Goal: Task Accomplishment & Management: Use online tool/utility

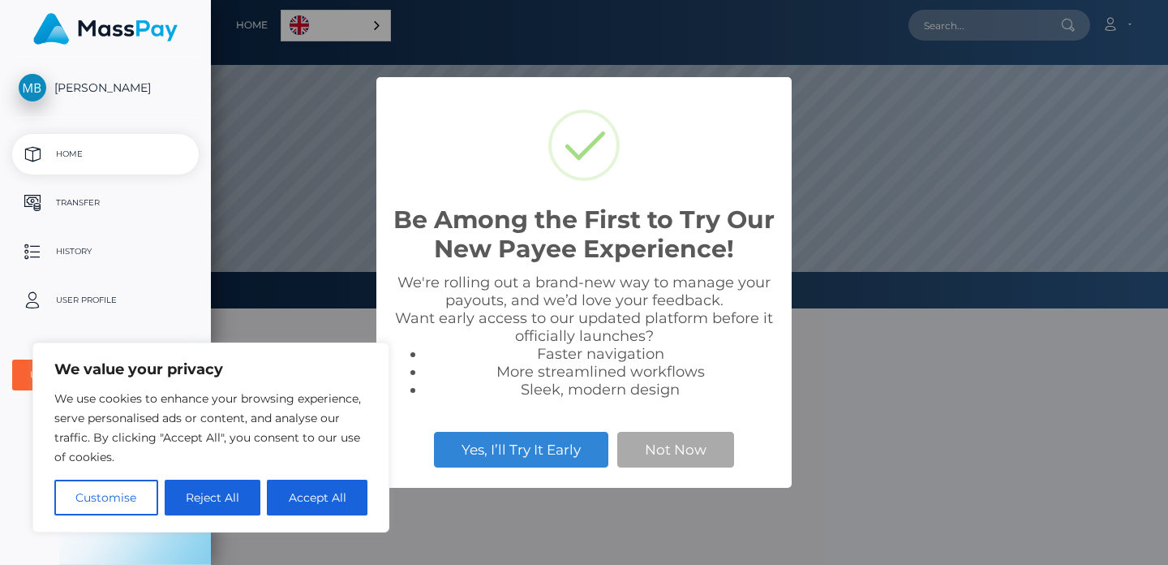
scroll to position [308, 957]
click at [187, 493] on button "Reject All" at bounding box center [213, 497] width 97 height 36
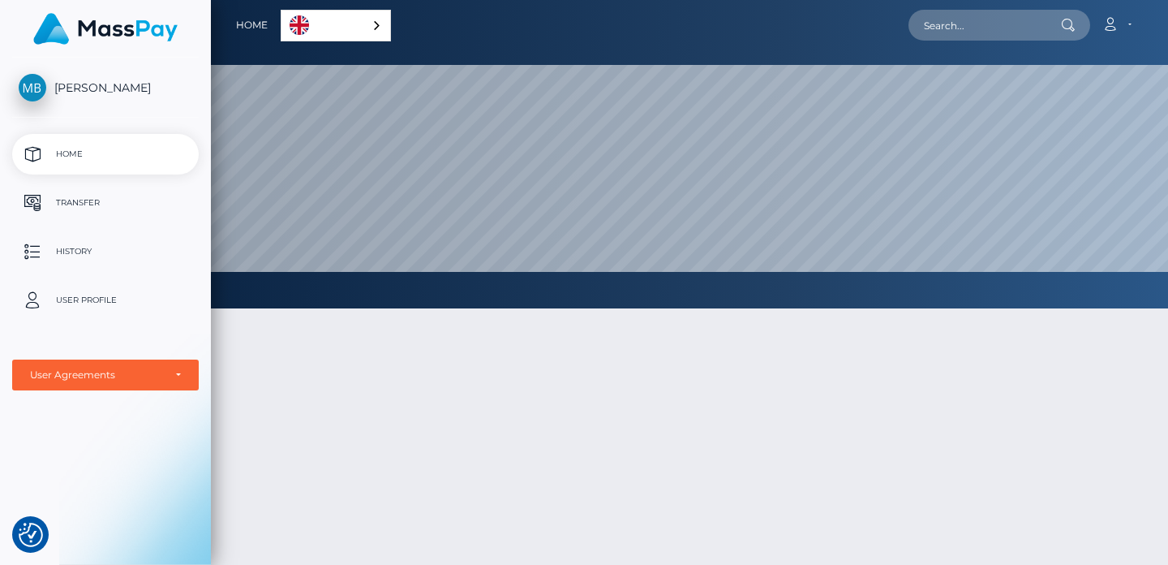
click at [359, 23] on link "English" at bounding box center [335, 26] width 109 height 30
click at [359, 23] on link "English" at bounding box center [338, 26] width 114 height 30
click at [88, 201] on p "Transfer" at bounding box center [106, 203] width 174 height 24
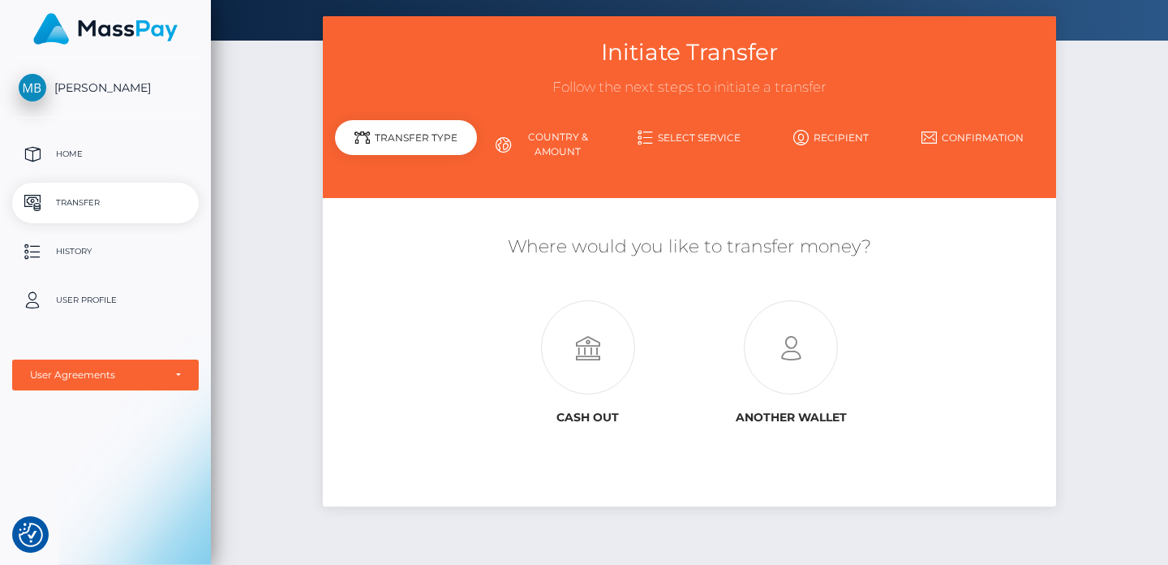
scroll to position [78, 0]
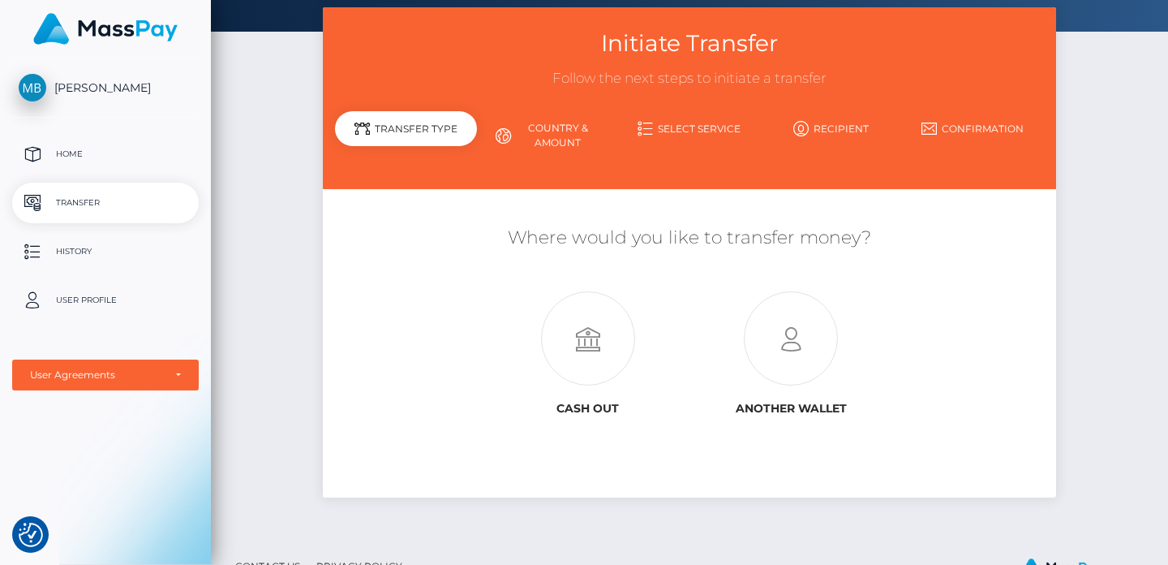
click at [570, 125] on link "Country & Amount" at bounding box center [548, 135] width 142 height 42
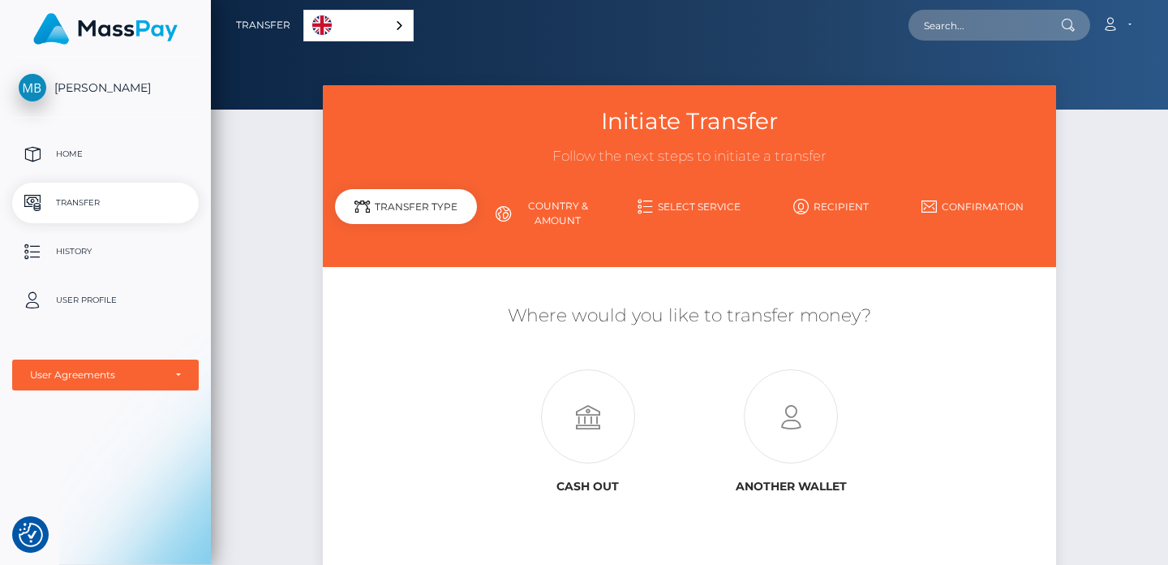
click at [546, 225] on link "Country & Amount" at bounding box center [548, 213] width 142 height 42
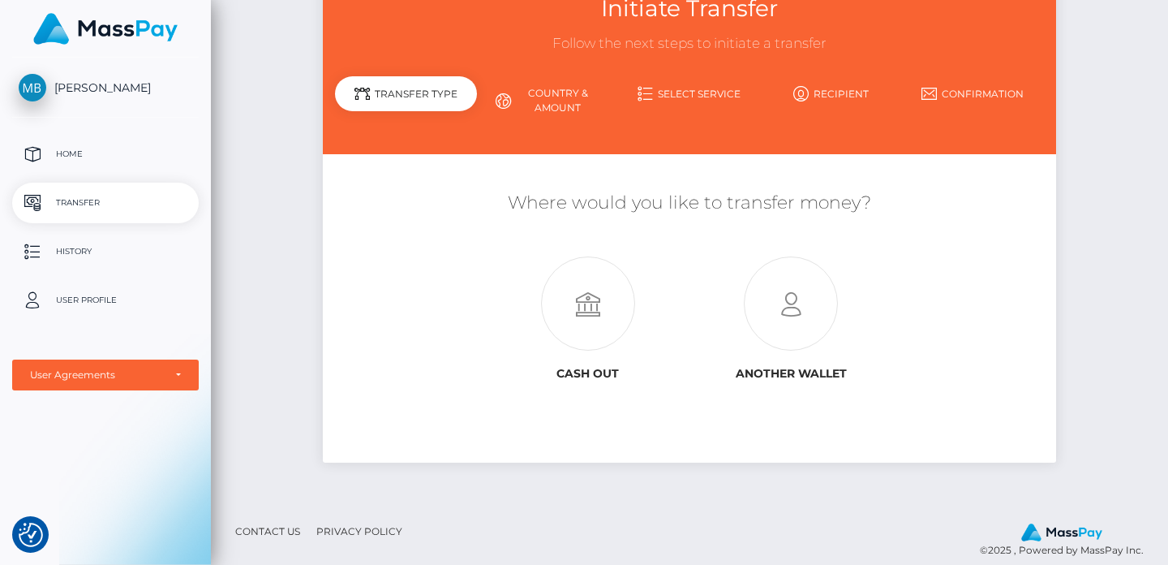
scroll to position [129, 0]
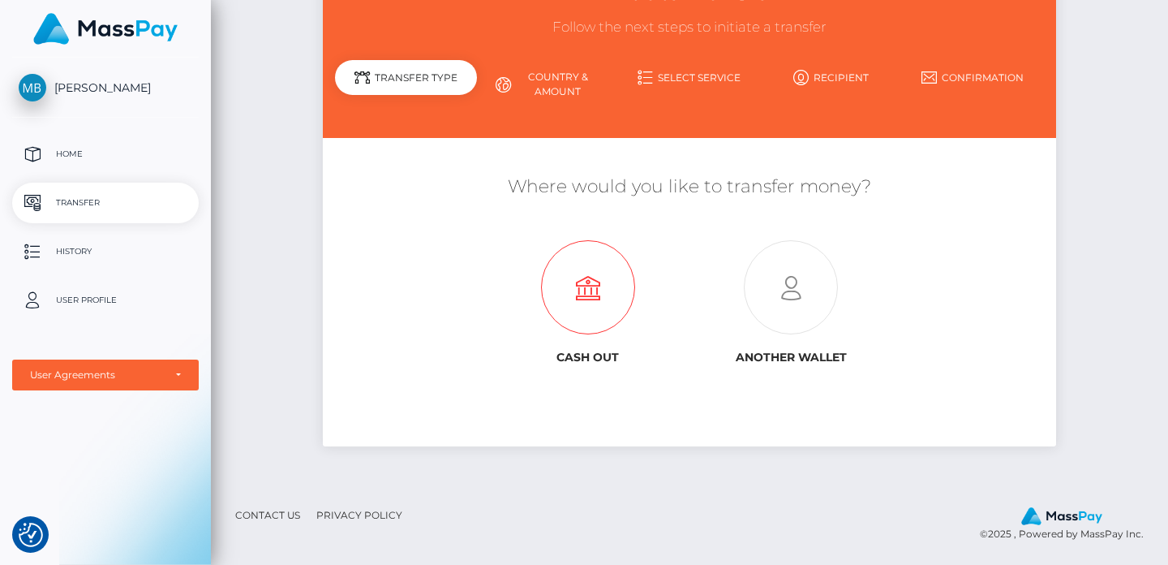
click at [603, 298] on icon at bounding box center [588, 288] width 204 height 94
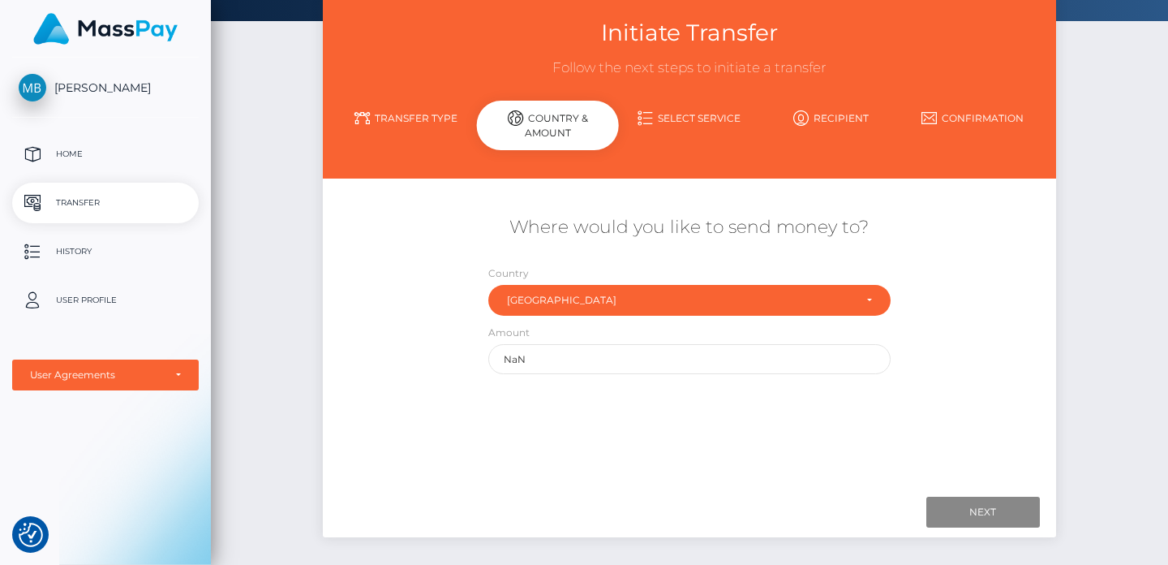
scroll to position [95, 0]
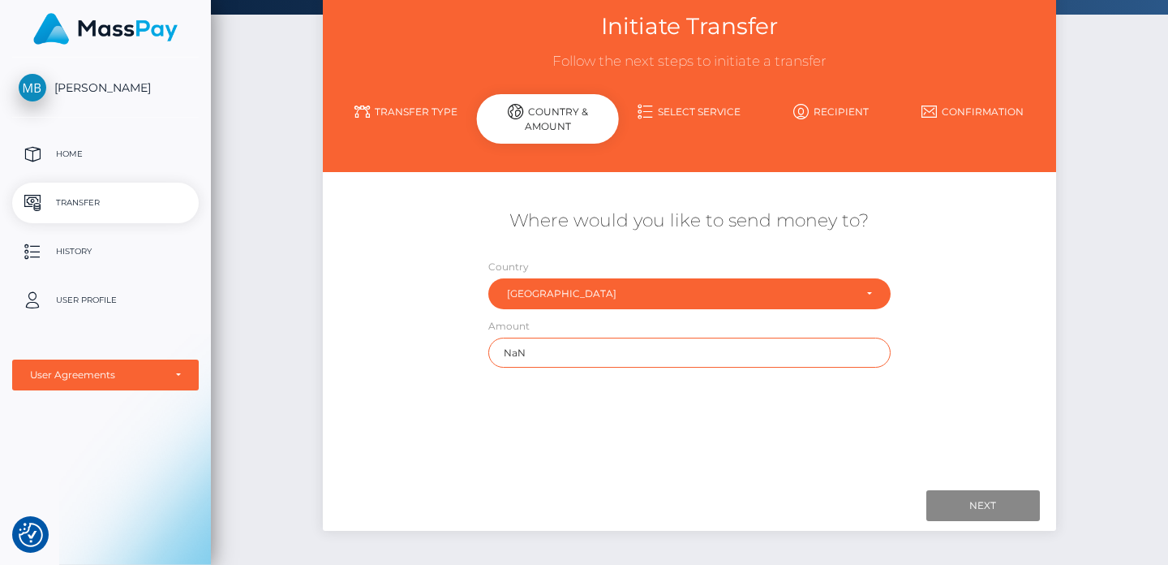
click at [601, 359] on input "NaN" at bounding box center [689, 352] width 403 height 30
type input "N"
type input "20"
drag, startPoint x: 962, startPoint y: 482, endPoint x: 962, endPoint y: 493, distance: 11.4
click at [962, 495] on input "Next" at bounding box center [983, 505] width 114 height 31
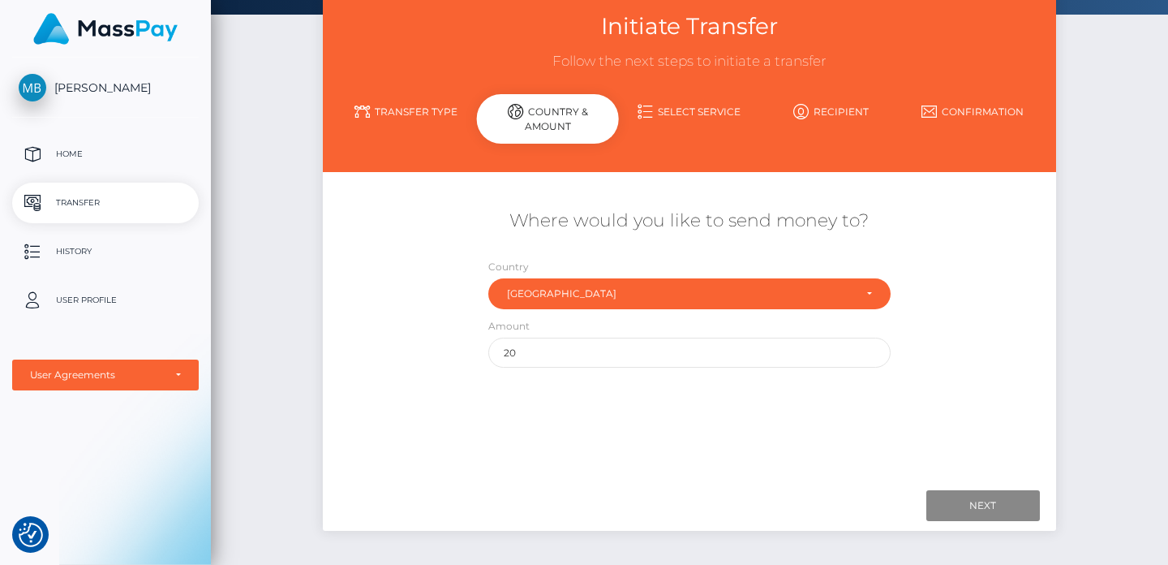
click at [698, 111] on link "Select Service" at bounding box center [690, 111] width 142 height 28
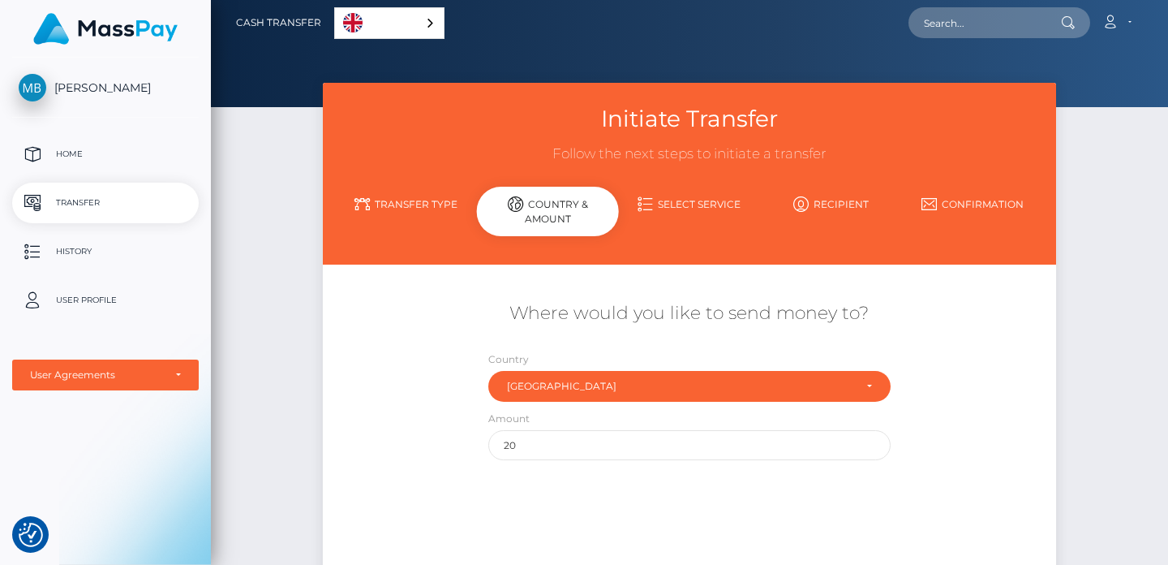
scroll to position [0, 0]
